Goal: Information Seeking & Learning: Learn about a topic

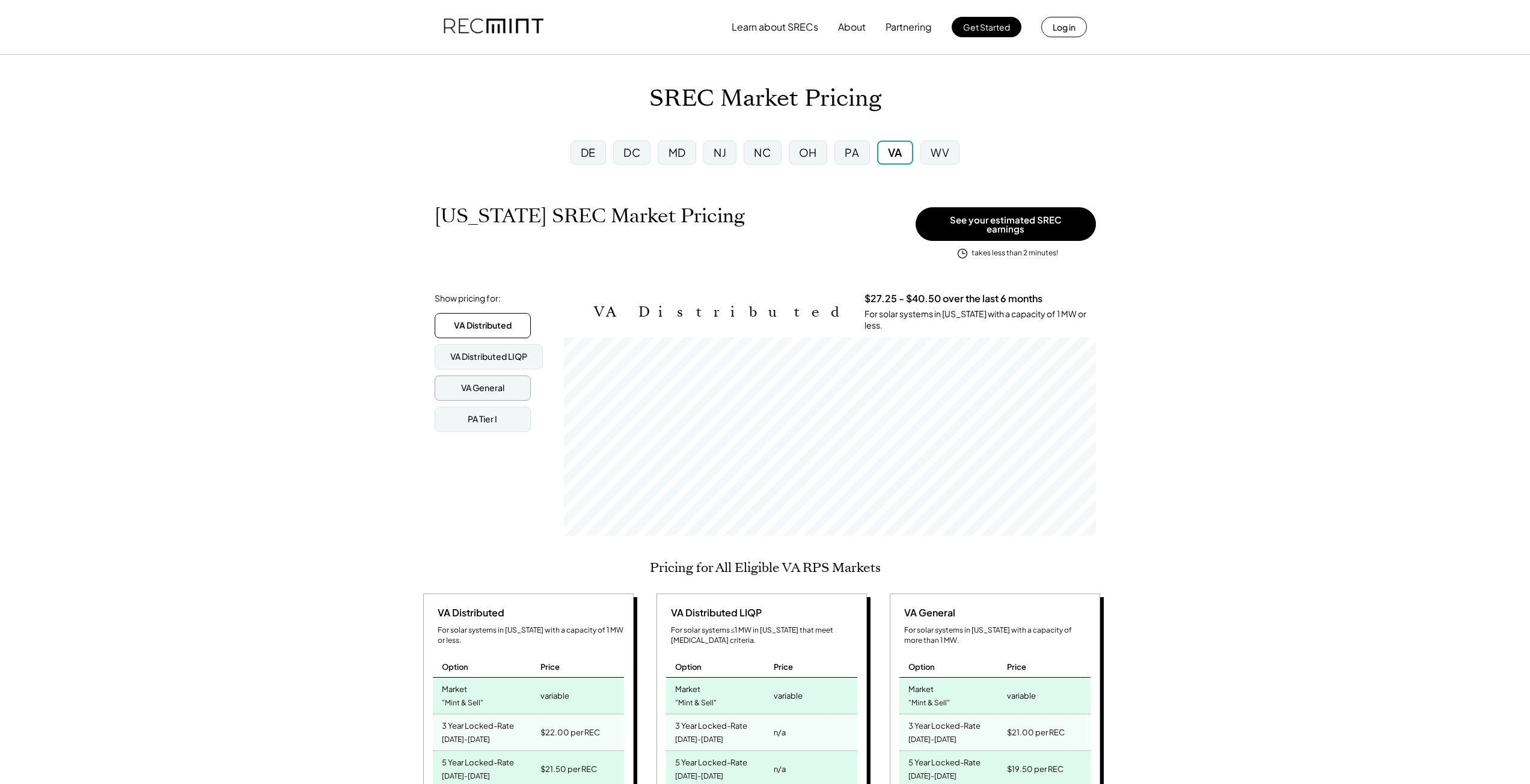
click at [451, 383] on div "VA General" at bounding box center [482, 388] width 96 height 25
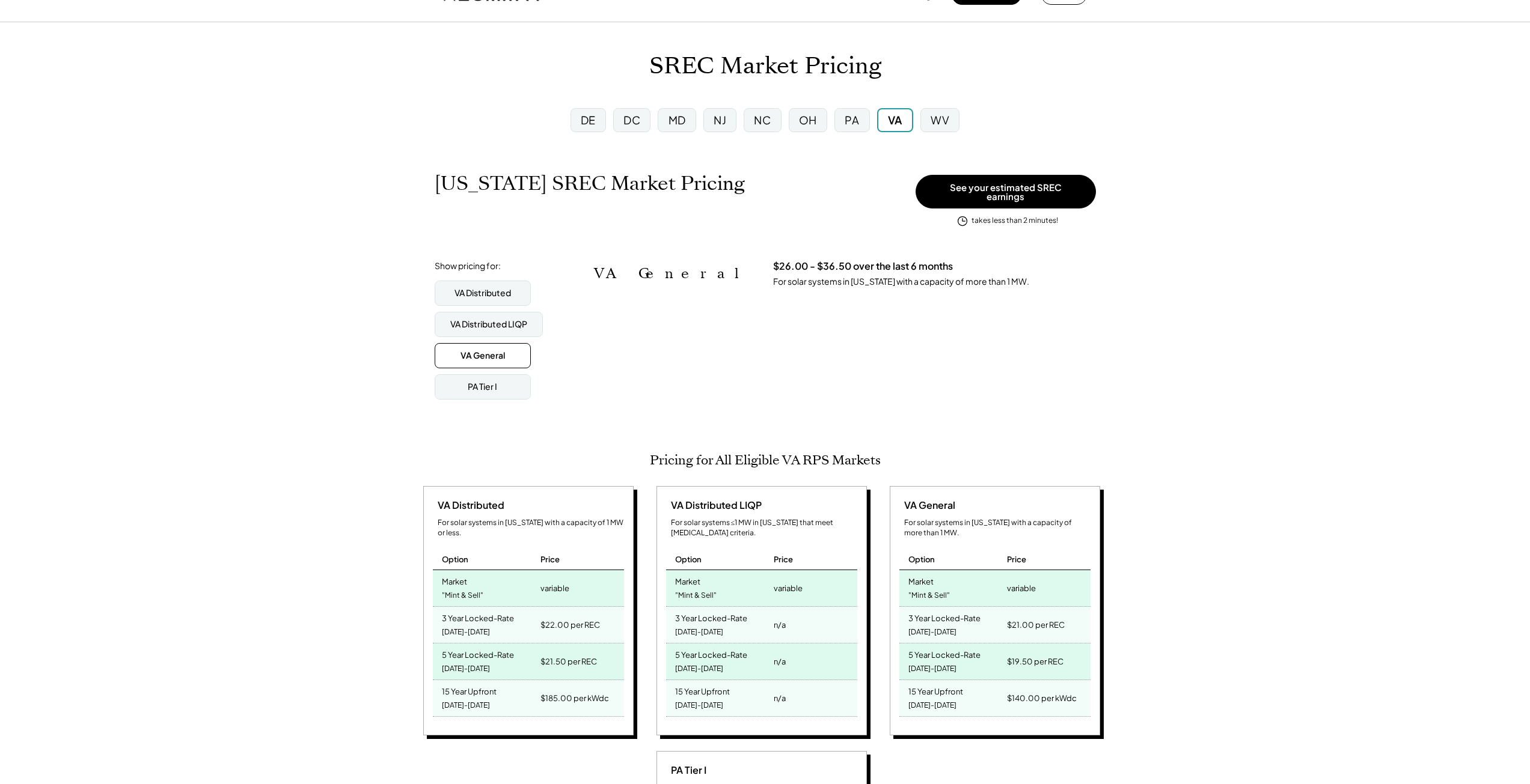
scroll to position [120, 0]
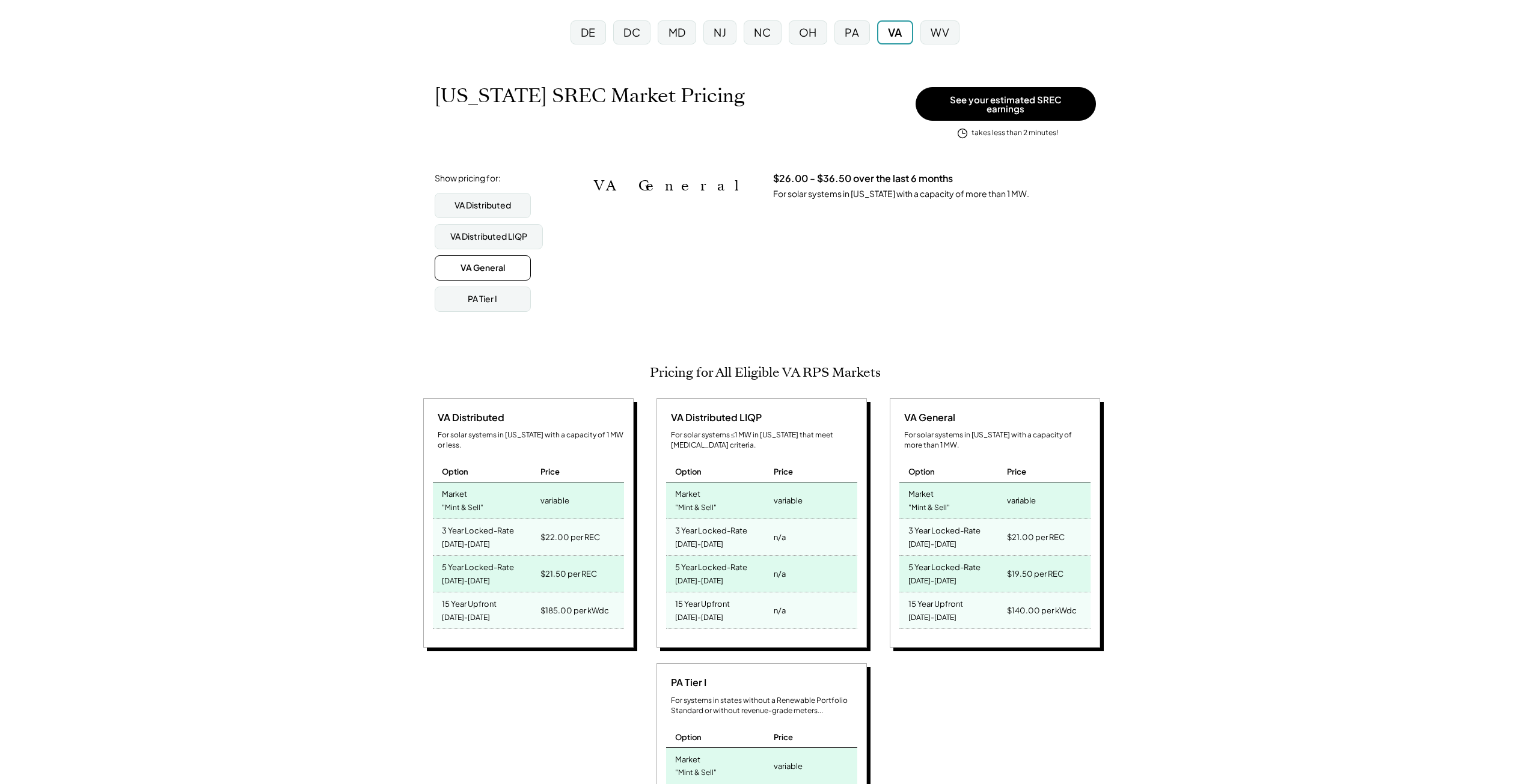
click at [930, 507] on div ""Mint & Sell"" at bounding box center [930, 508] width 41 height 16
click at [933, 411] on div "VA General" at bounding box center [927, 417] width 56 height 13
drag, startPoint x: 899, startPoint y: 527, endPoint x: 1068, endPoint y: 536, distance: 169.2
click at [1068, 536] on div "3 Year Locked-Rate [DATE]-[DATE] $21.00 per REC" at bounding box center [994, 537] width 191 height 36
click at [1060, 569] on div "$19.50 per REC" at bounding box center [1035, 573] width 56 height 16
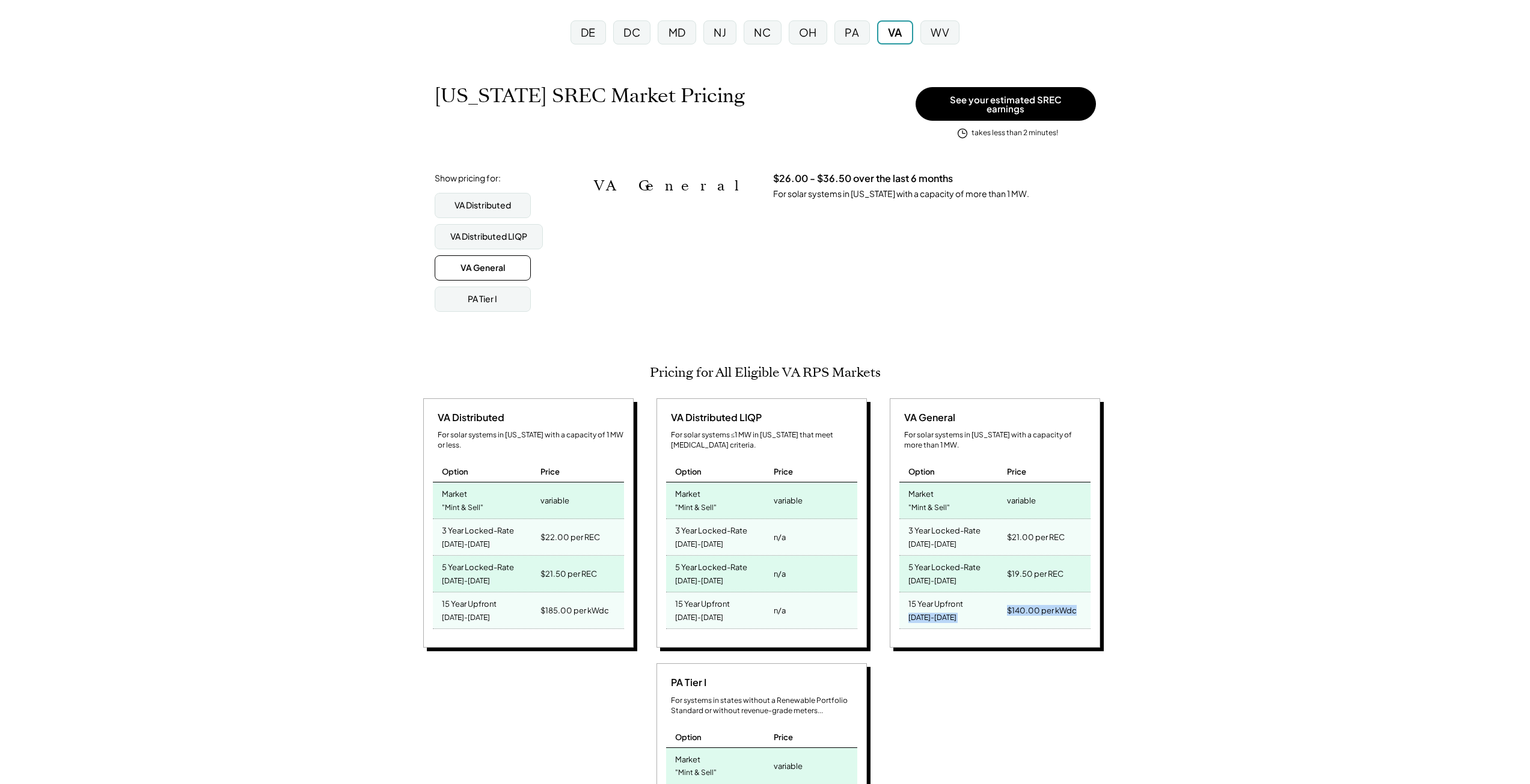
drag, startPoint x: 999, startPoint y: 600, endPoint x: 1101, endPoint y: 611, distance: 102.6
click at [1101, 611] on div "VA General For solar systems in [US_STATE] with a capacity of more than 1 MW. O…" at bounding box center [997, 525] width 221 height 254
click at [1059, 602] on div "$140.00 per kWdc" at bounding box center [1042, 610] width 70 height 16
drag, startPoint x: 1006, startPoint y: 604, endPoint x: 1121, endPoint y: 603, distance: 115.0
click at [1121, 603] on div "[US_STATE] SREC Market Pricing View other state pricing See your estimated SREC…" at bounding box center [765, 769] width 1530 height 1430
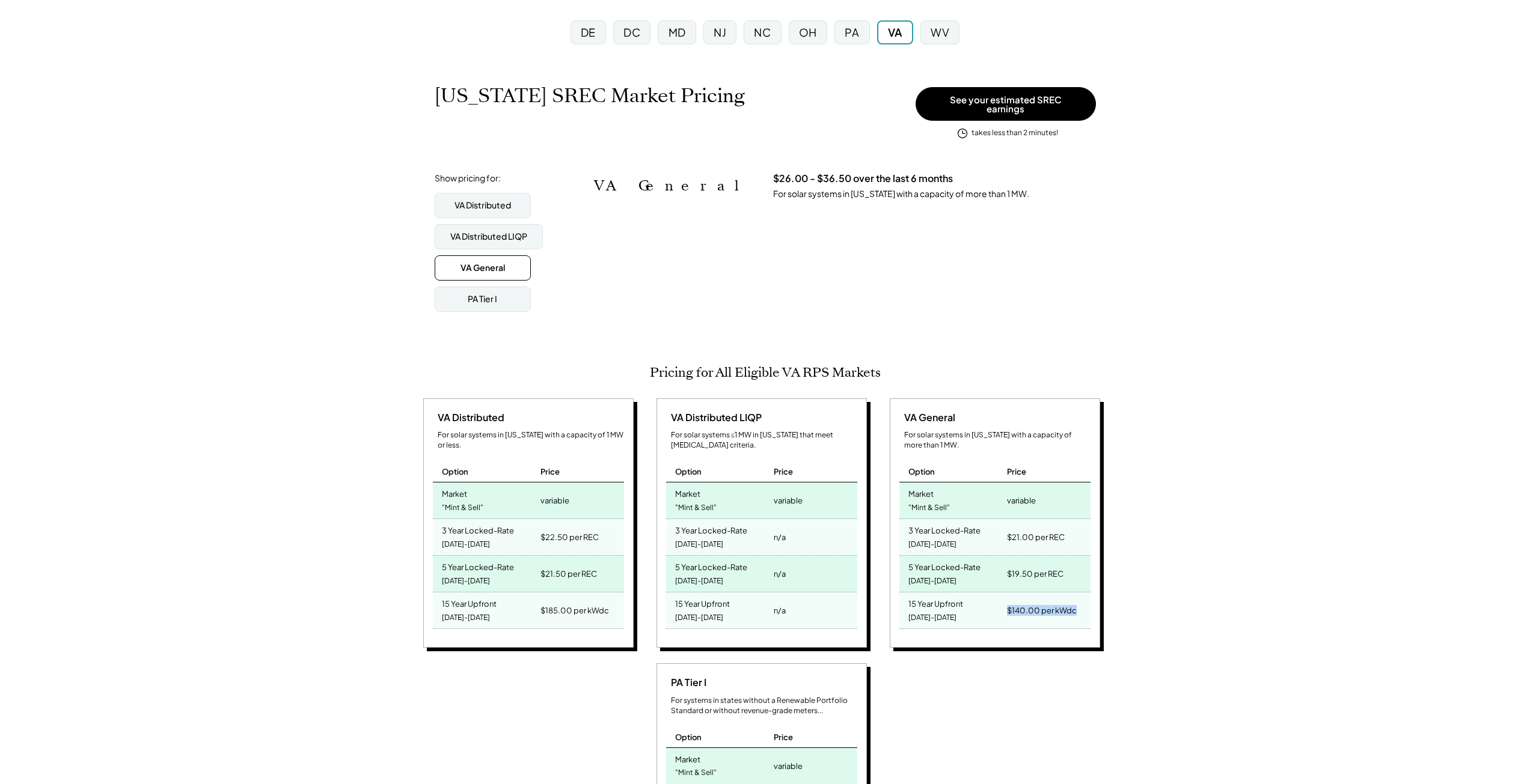
click at [1129, 617] on div "[US_STATE] SREC Market Pricing View other state pricing See your estimated SREC…" at bounding box center [765, 769] width 1530 height 1430
click at [1153, 606] on div "[US_STATE] SREC Market Pricing View other state pricing See your estimated SREC…" at bounding box center [765, 769] width 1530 height 1430
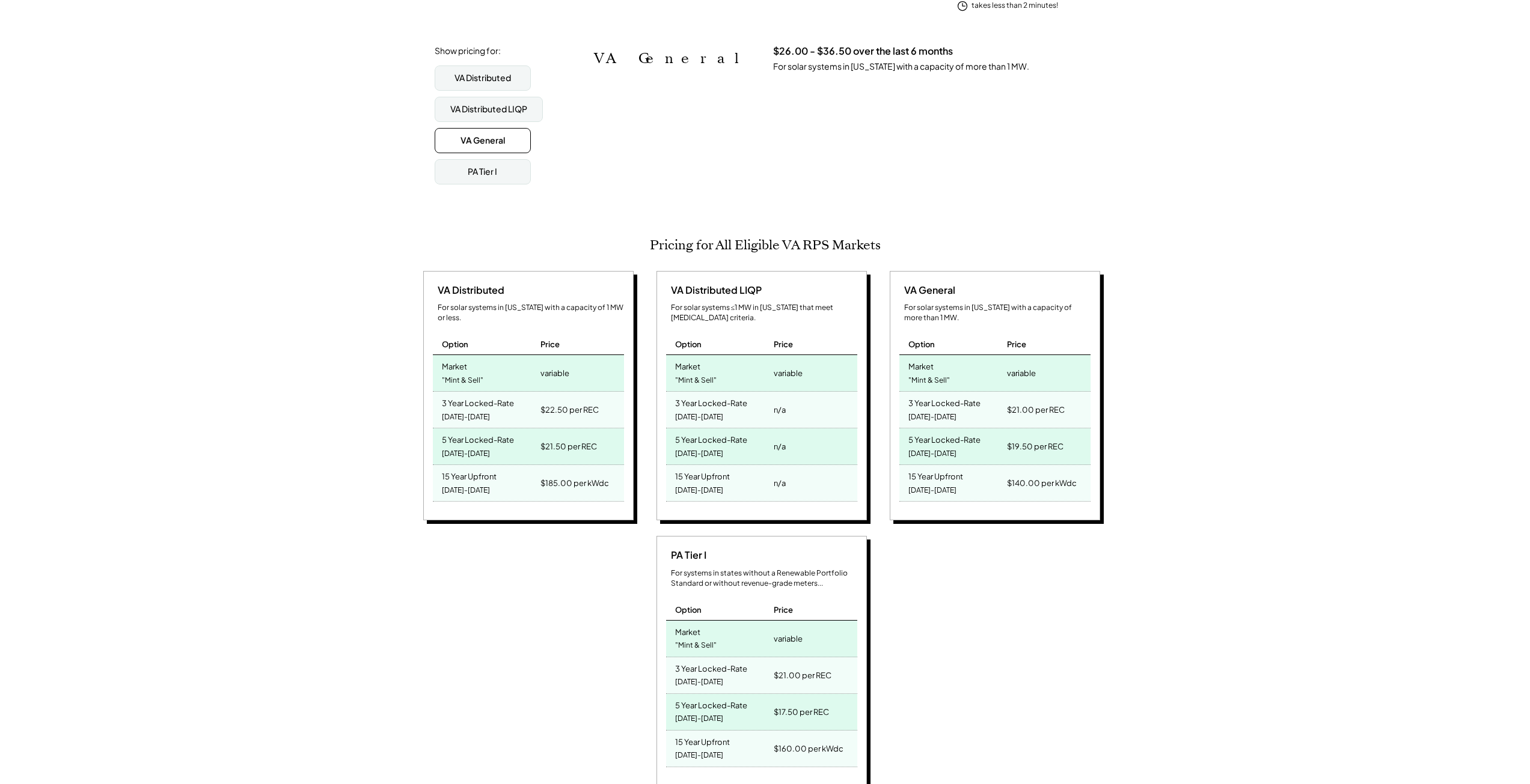
scroll to position [240, 0]
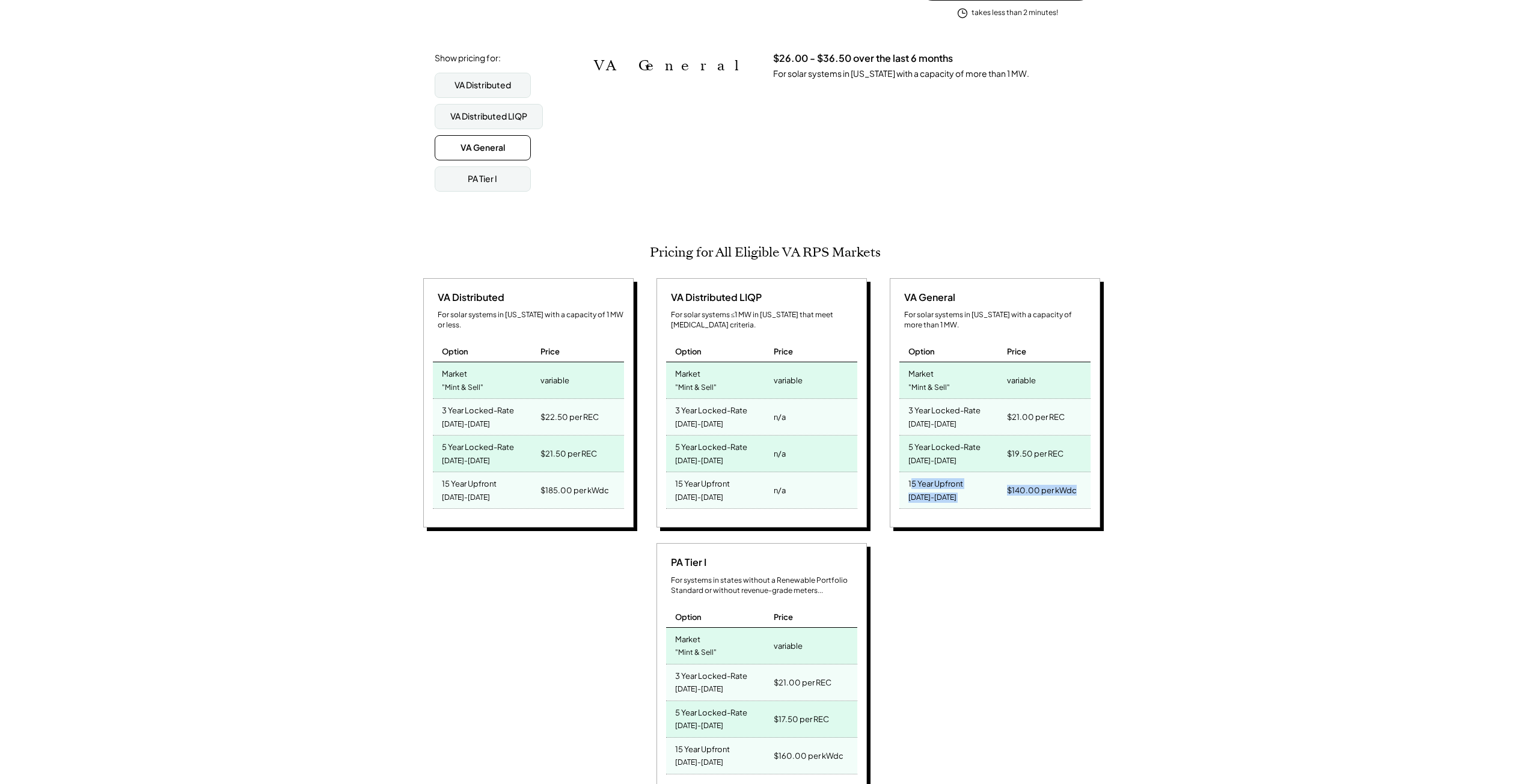
drag, startPoint x: 910, startPoint y: 478, endPoint x: 1082, endPoint y: 491, distance: 172.5
click at [1082, 491] on div "15 Year Upfront [DATE]-[DATE] $140.00 per kWdc" at bounding box center [994, 490] width 191 height 36
click at [930, 490] on div "[DATE]-[DATE]" at bounding box center [933, 497] width 48 height 16
drag, startPoint x: 905, startPoint y: 476, endPoint x: 1092, endPoint y: 507, distance: 189.6
click at [1092, 507] on div "VA General For solar systems in [US_STATE] with a capacity of more than 1 MW. O…" at bounding box center [995, 403] width 211 height 250
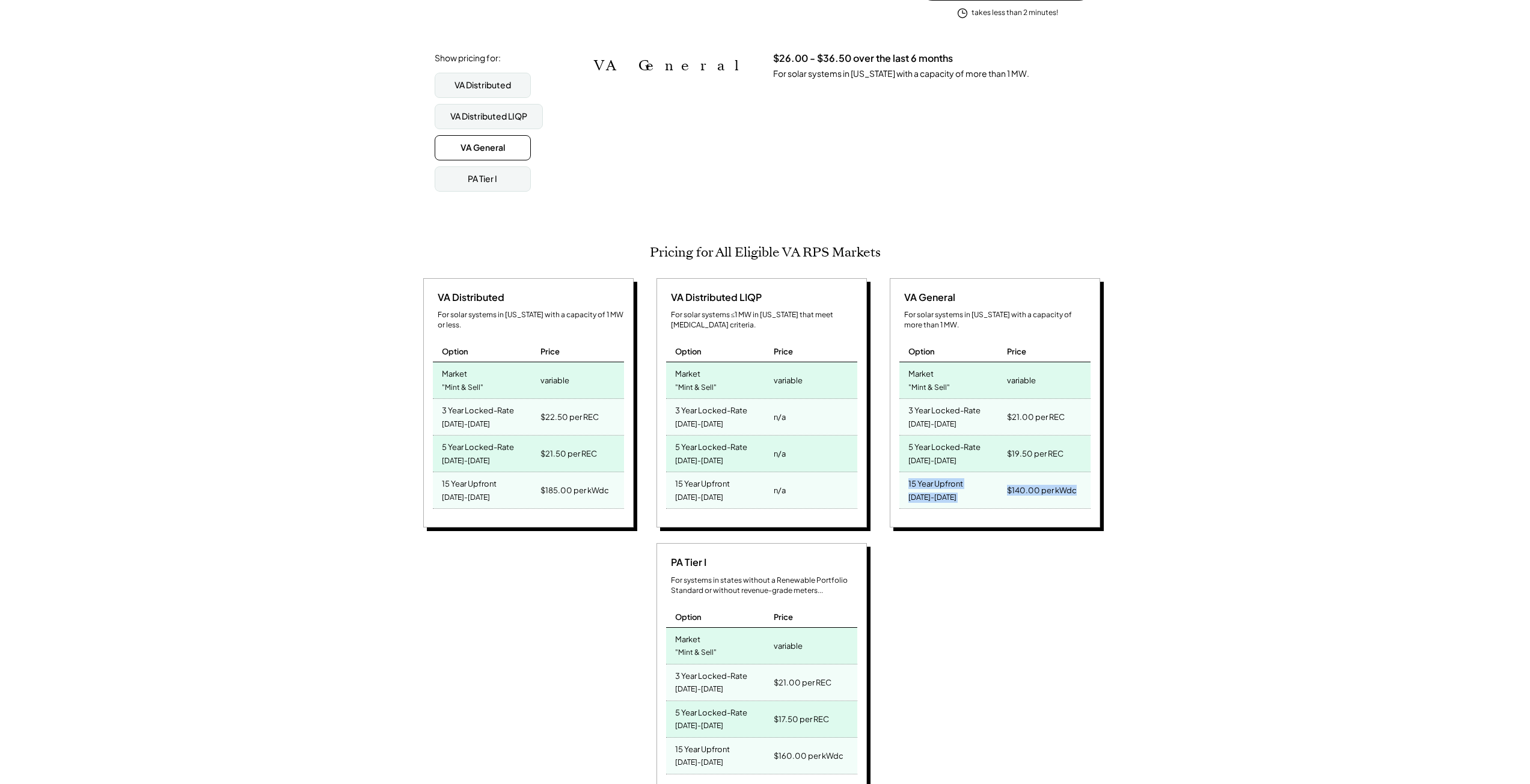
click at [1031, 485] on div "$140.00 per kWdc" at bounding box center [1042, 490] width 70 height 16
drag, startPoint x: 1008, startPoint y: 485, endPoint x: 1082, endPoint y: 484, distance: 74.0
click at [1082, 484] on div "$140.00 per kWdc" at bounding box center [1047, 490] width 86 height 36
click at [1030, 487] on div "$140.00 per kWdc" at bounding box center [1042, 490] width 70 height 16
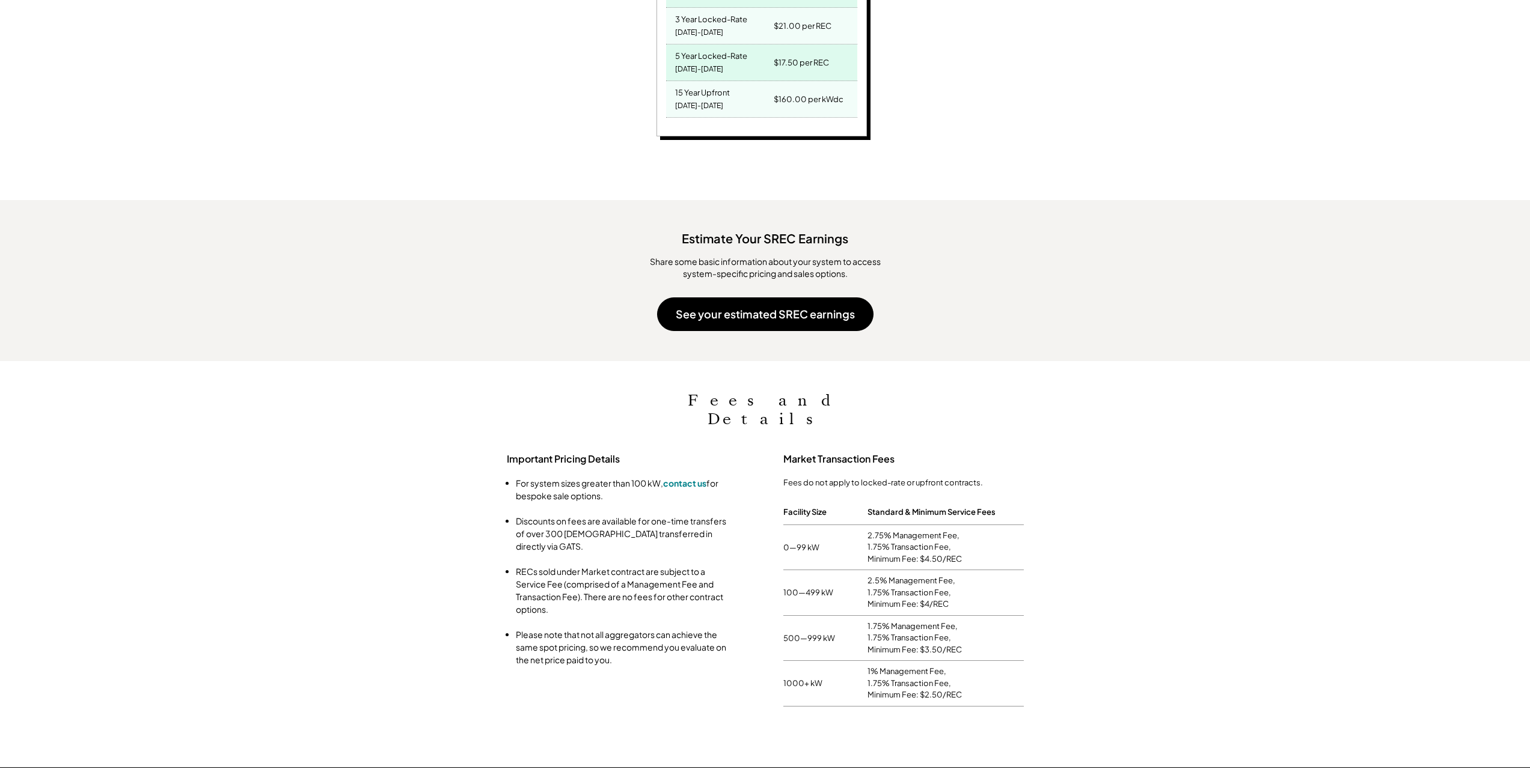
scroll to position [901, 0]
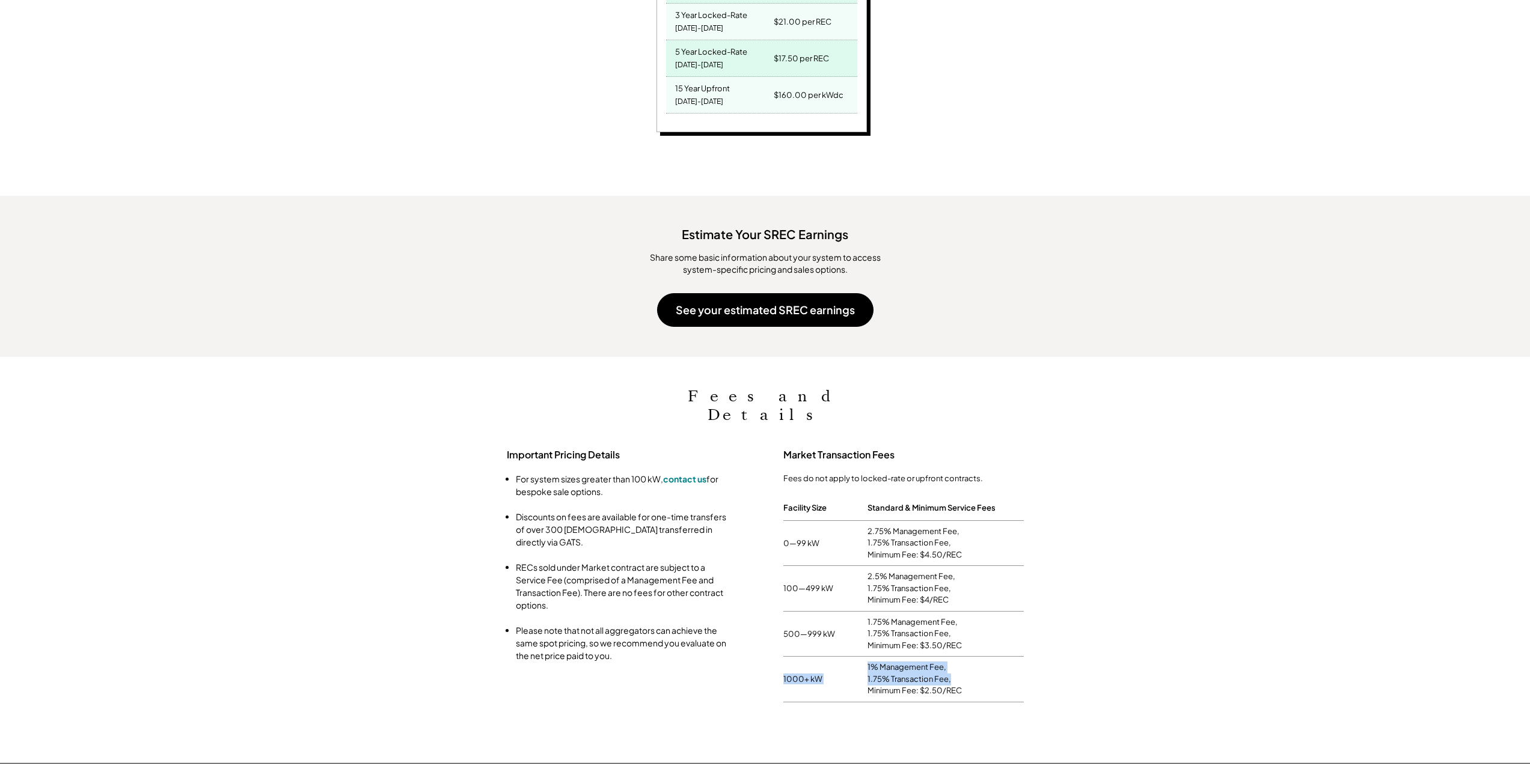
drag, startPoint x: 784, startPoint y: 647, endPoint x: 970, endPoint y: 656, distance: 186.2
click at [970, 657] on div "1000+ kW 1% Management Fee, 1.75% Transaction Fee, Minimum Fee: $2.50/REC" at bounding box center [904, 680] width 240 height 46
drag, startPoint x: 870, startPoint y: 665, endPoint x: 978, endPoint y: 665, distance: 108.0
click at [978, 665] on div "1% Management Fee, 1.75% Transaction Fee, Minimum Fee: $2.50/REC" at bounding box center [945, 679] width 156 height 35
click at [966, 667] on div "1% Management Fee, 1.75% Transaction Fee, Minimum Fee: $2.50/REC" at bounding box center [945, 679] width 156 height 35
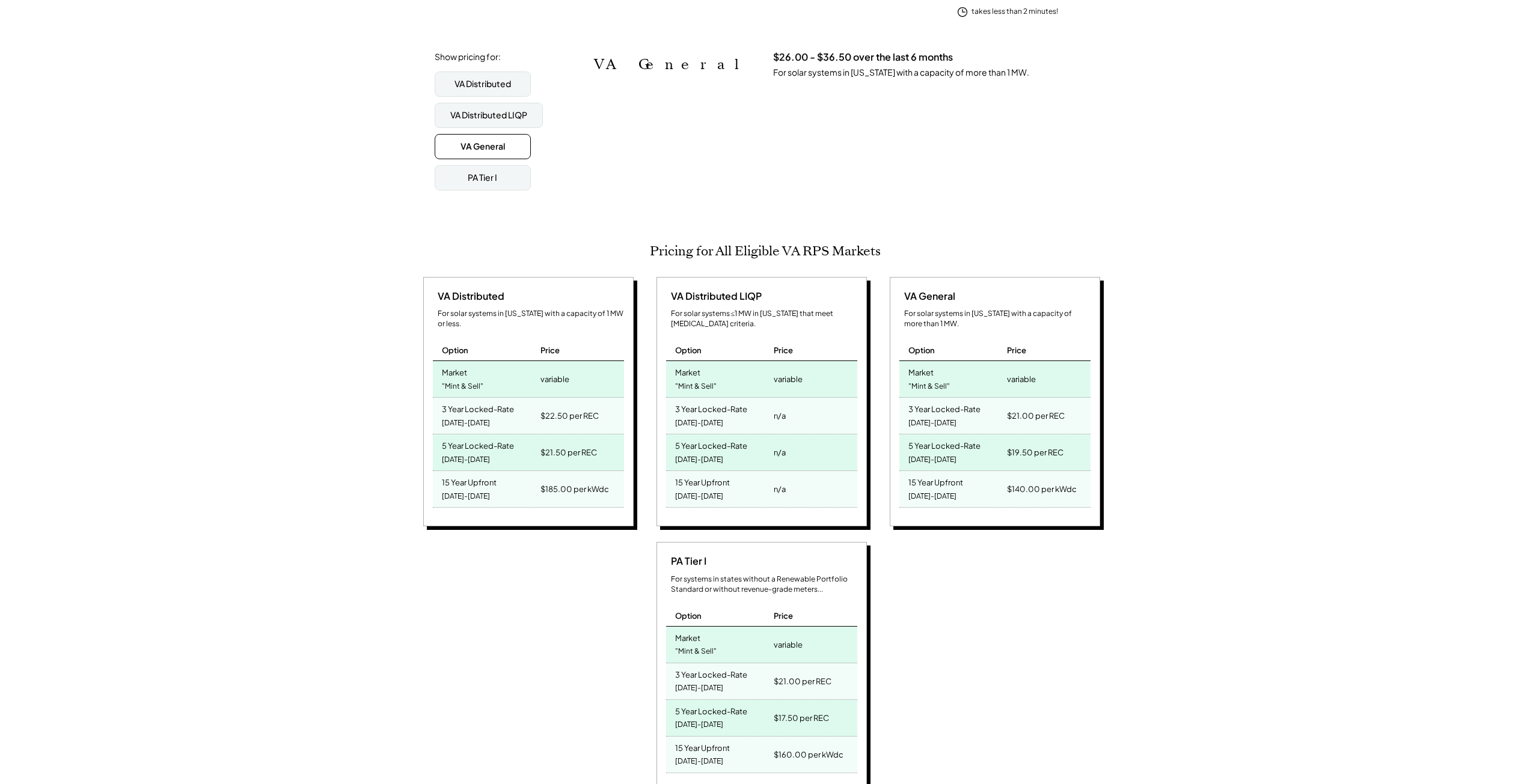
scroll to position [240, 0]
drag, startPoint x: 903, startPoint y: 474, endPoint x: 1095, endPoint y: 485, distance: 192.3
click at [1095, 485] on div "VA General For solar systems in [US_STATE] with a capacity of more than 1 MW. O…" at bounding box center [995, 403] width 211 height 250
click at [1049, 501] on div "$140.00 per kWdc" at bounding box center [1047, 490] width 86 height 36
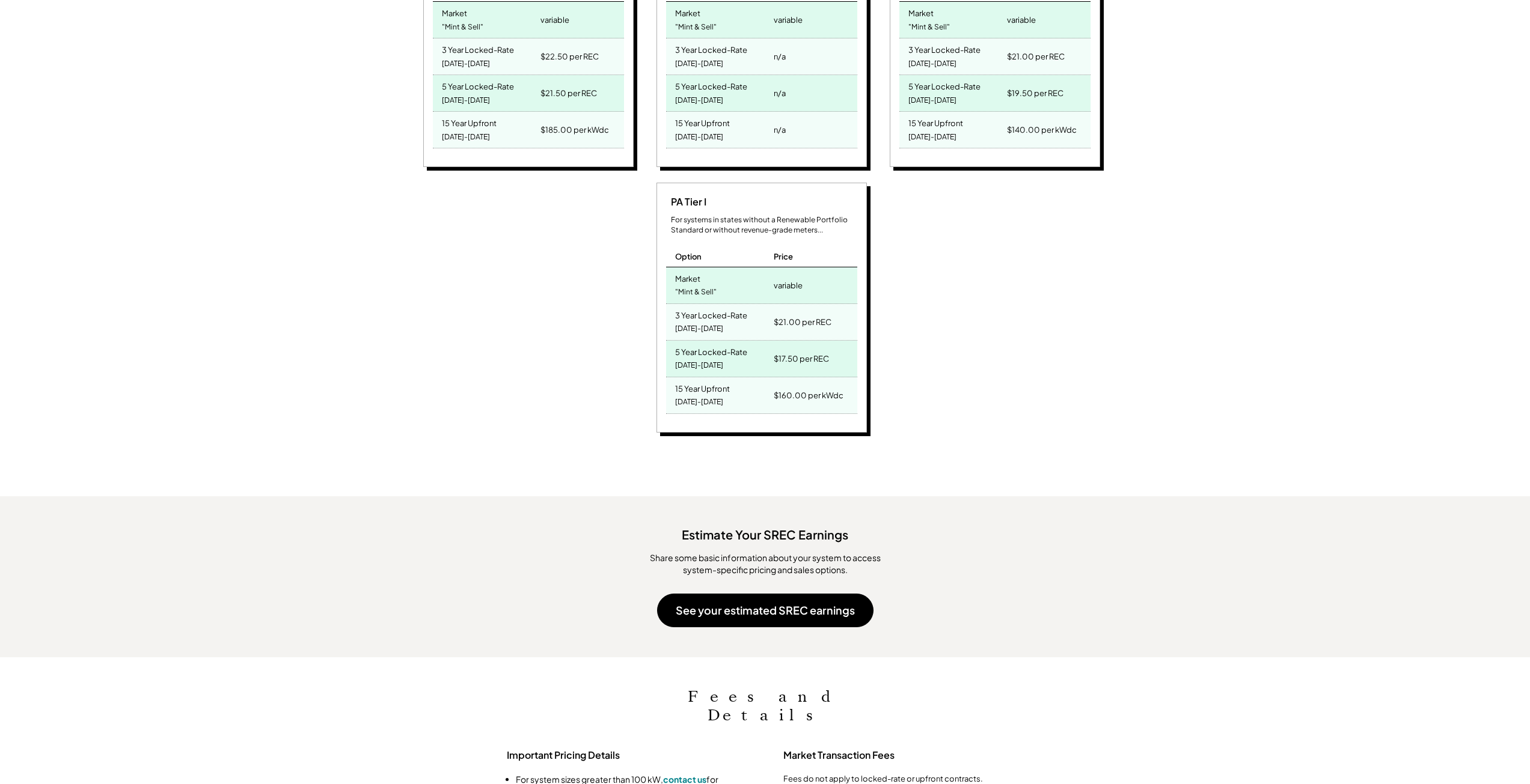
scroll to position [841, 0]
